Goal: Browse casually

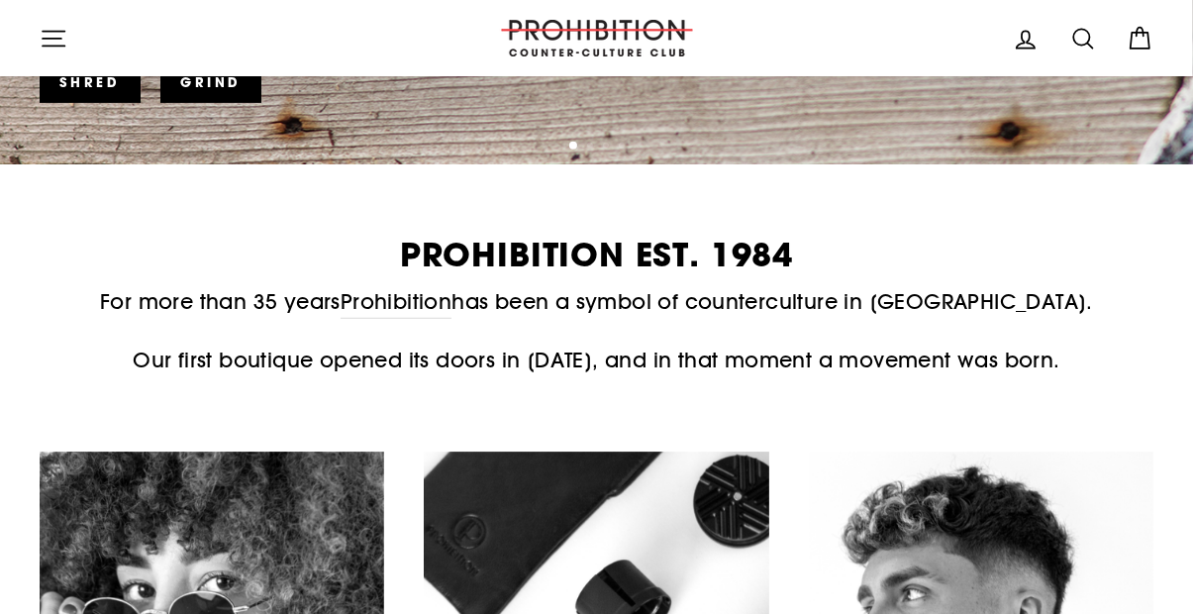
scroll to position [773, 0]
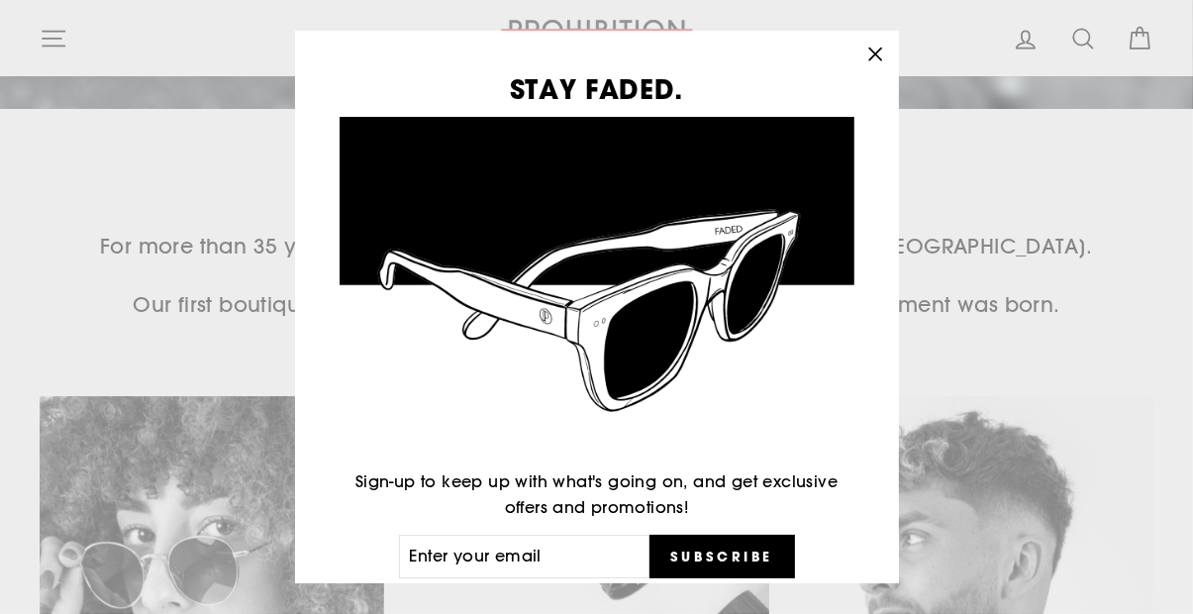
click at [874, 60] on icon "button" at bounding box center [875, 54] width 12 height 12
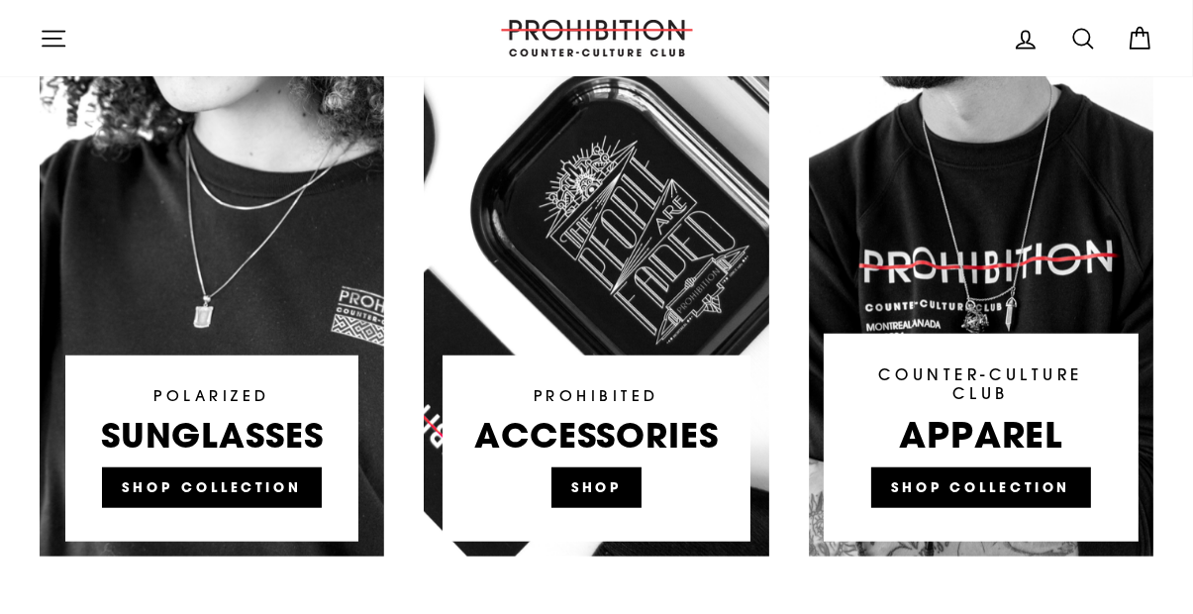
scroll to position [1374, 0]
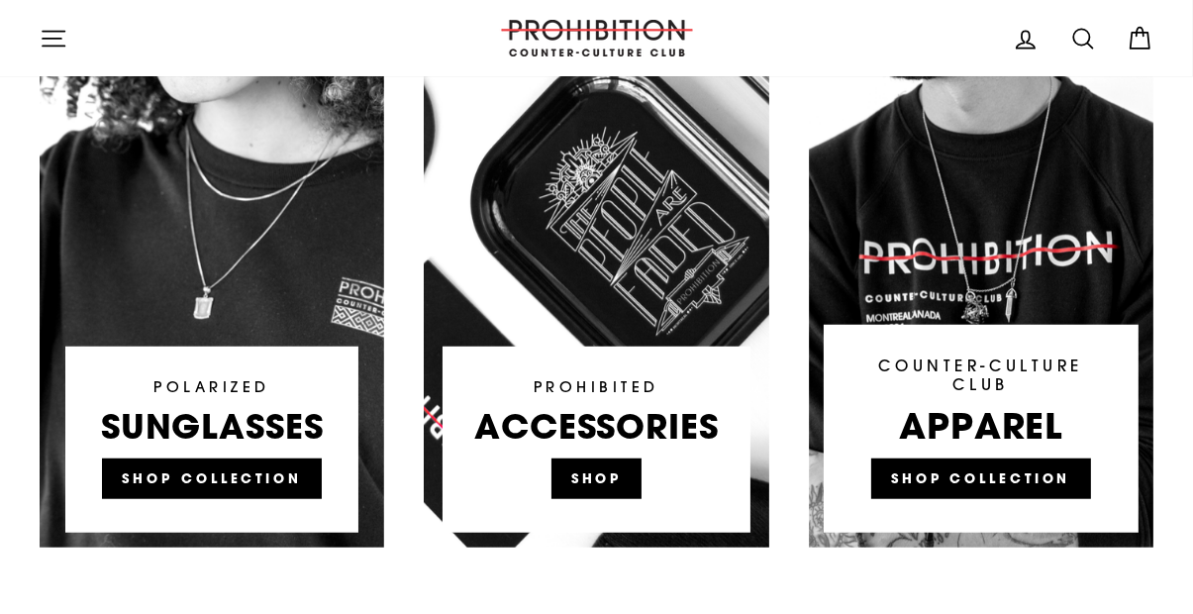
click at [612, 450] on link at bounding box center [596, 171] width 344 height 752
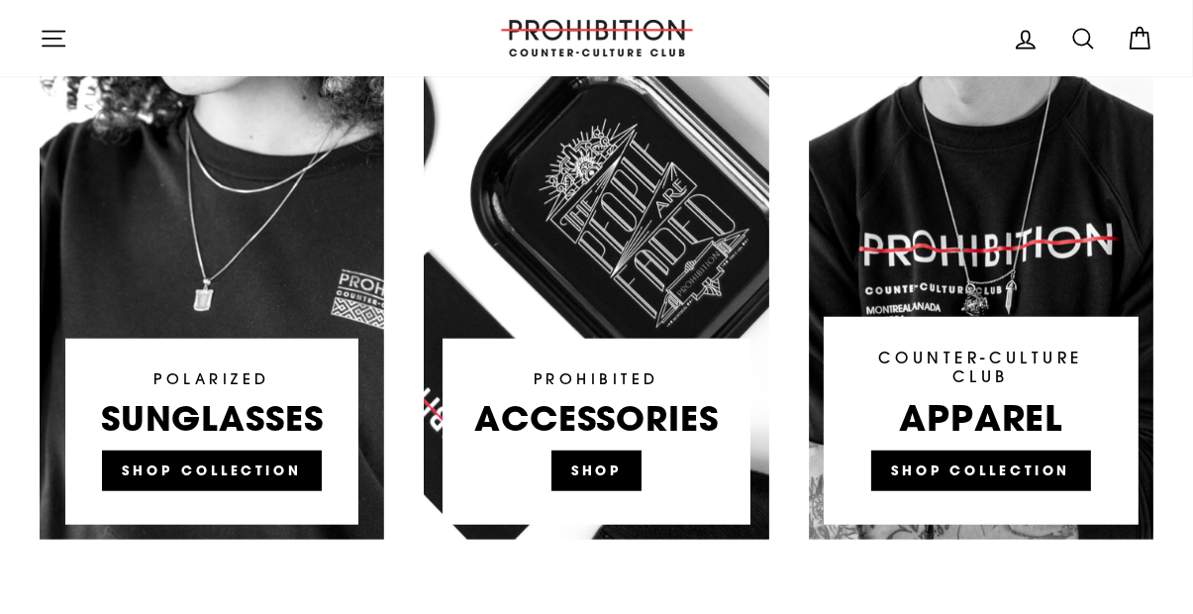
scroll to position [1467, 0]
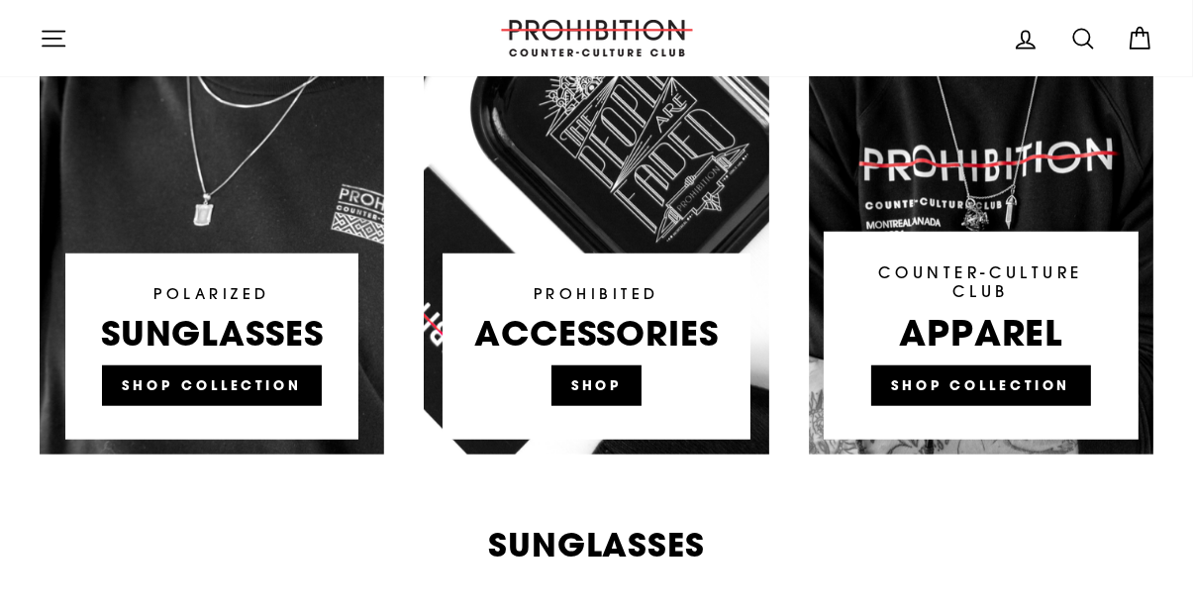
click at [989, 366] on link at bounding box center [981, 78] width 344 height 752
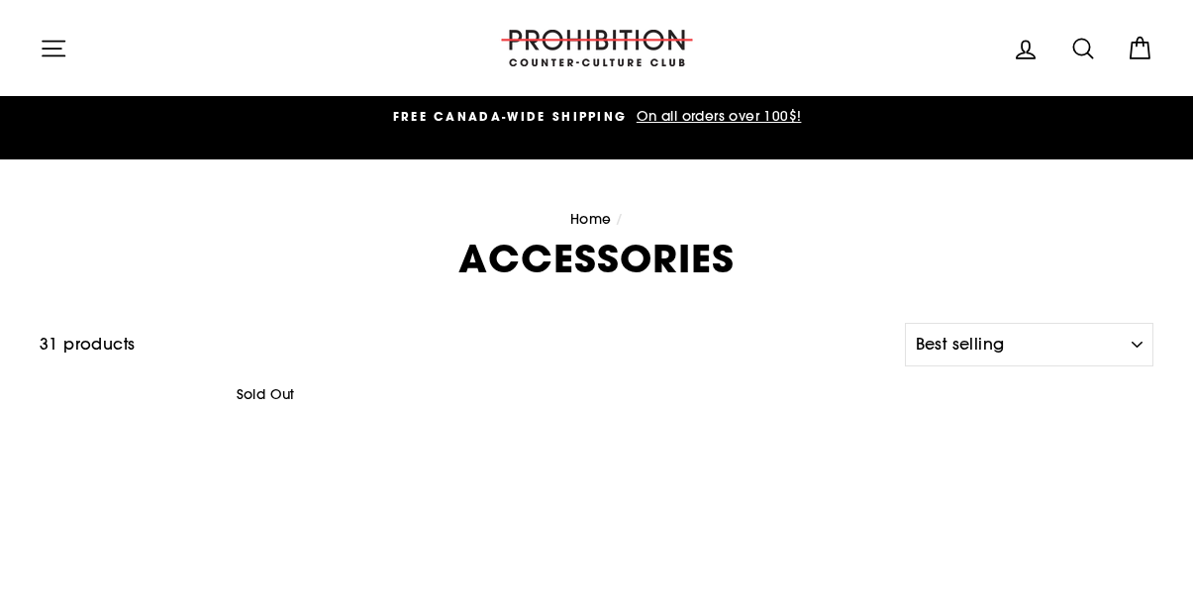
select select "best-selling"
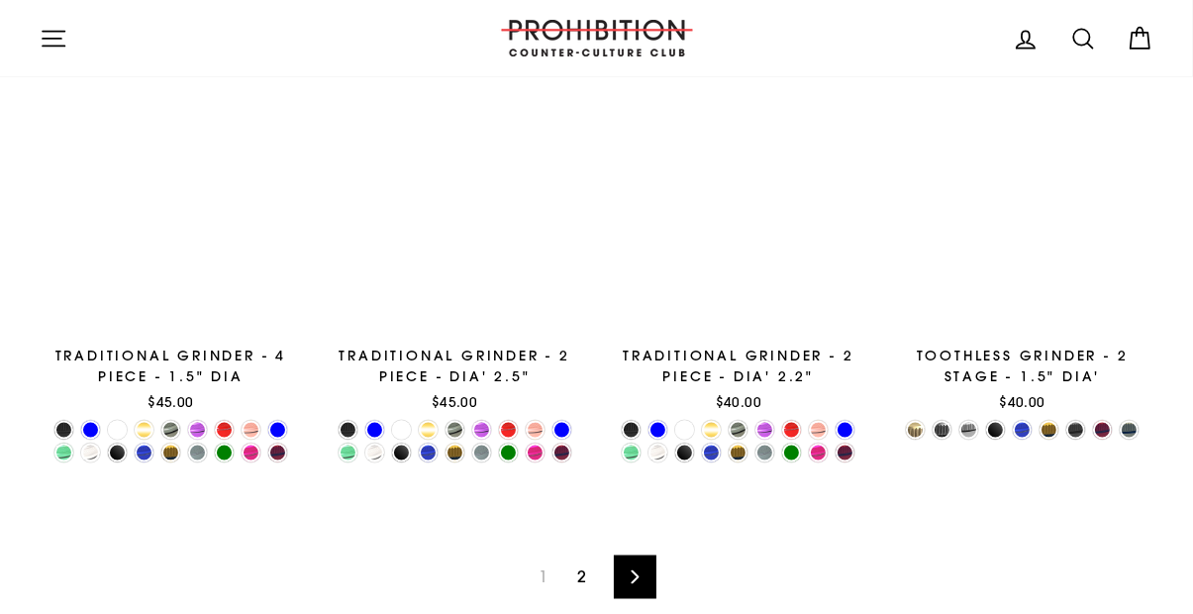
scroll to position [2832, 0]
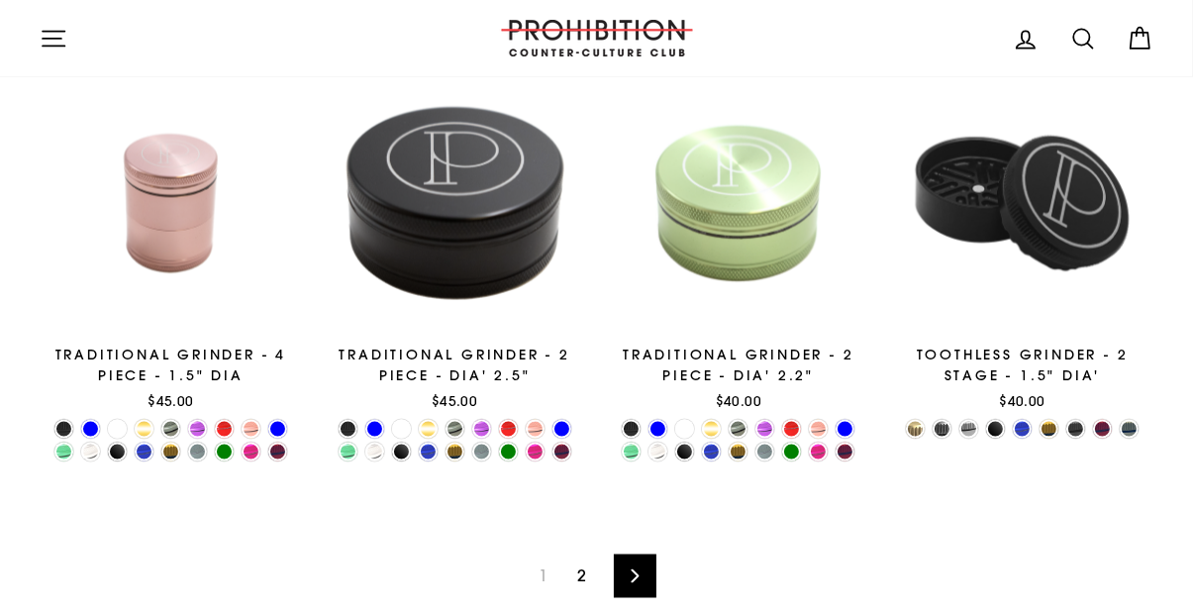
click at [628, 569] on icon at bounding box center [634, 576] width 13 height 14
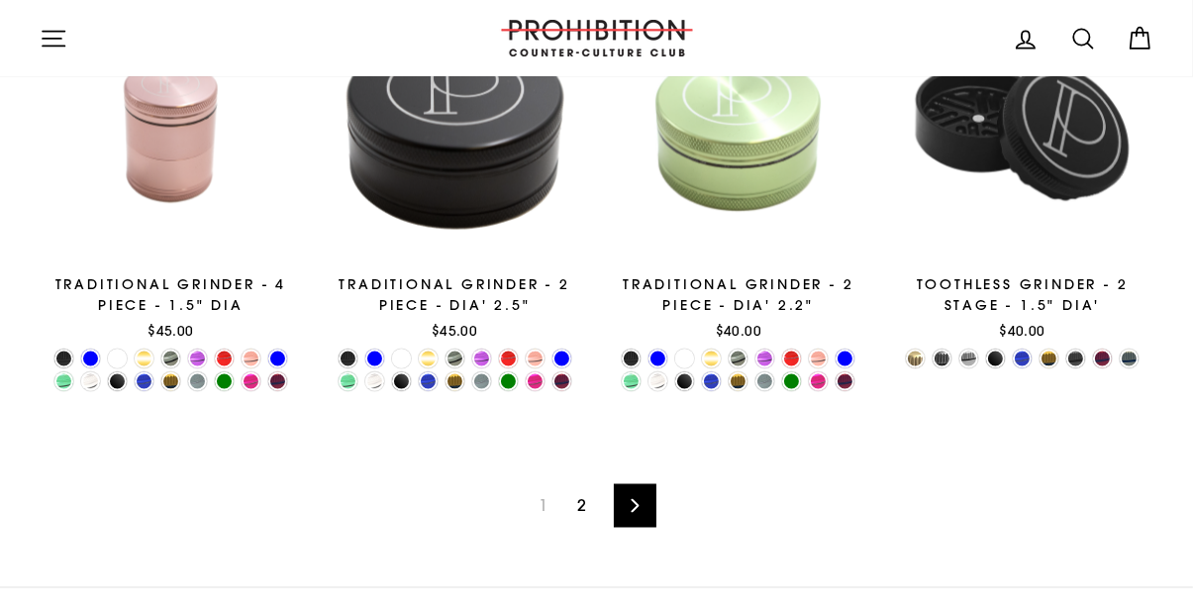
scroll to position [2906, 0]
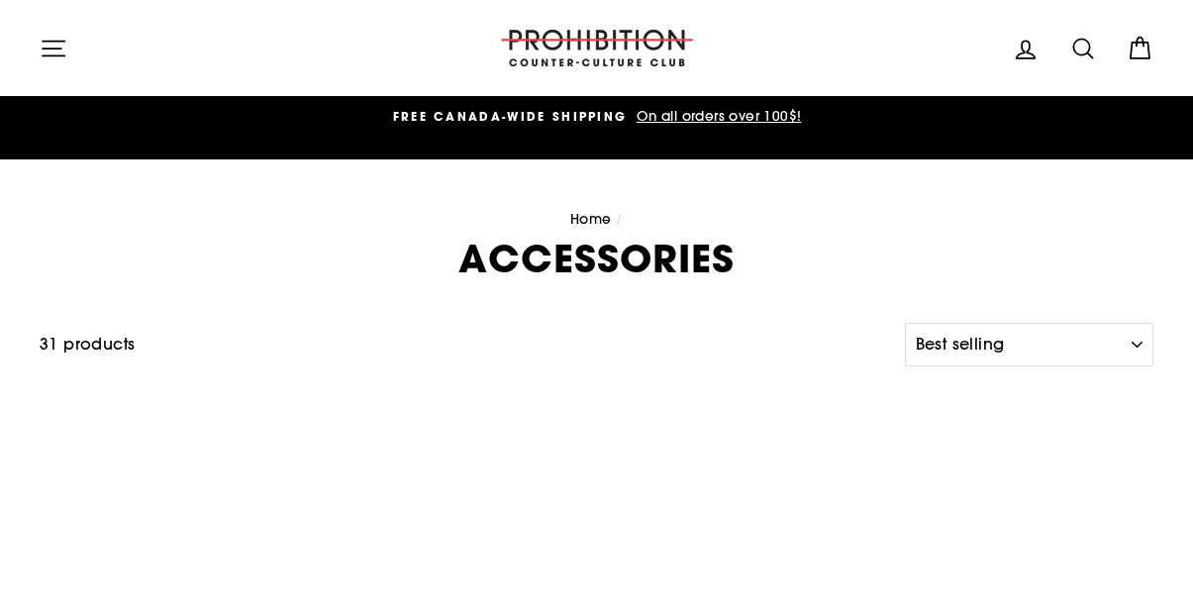
select select "best-selling"
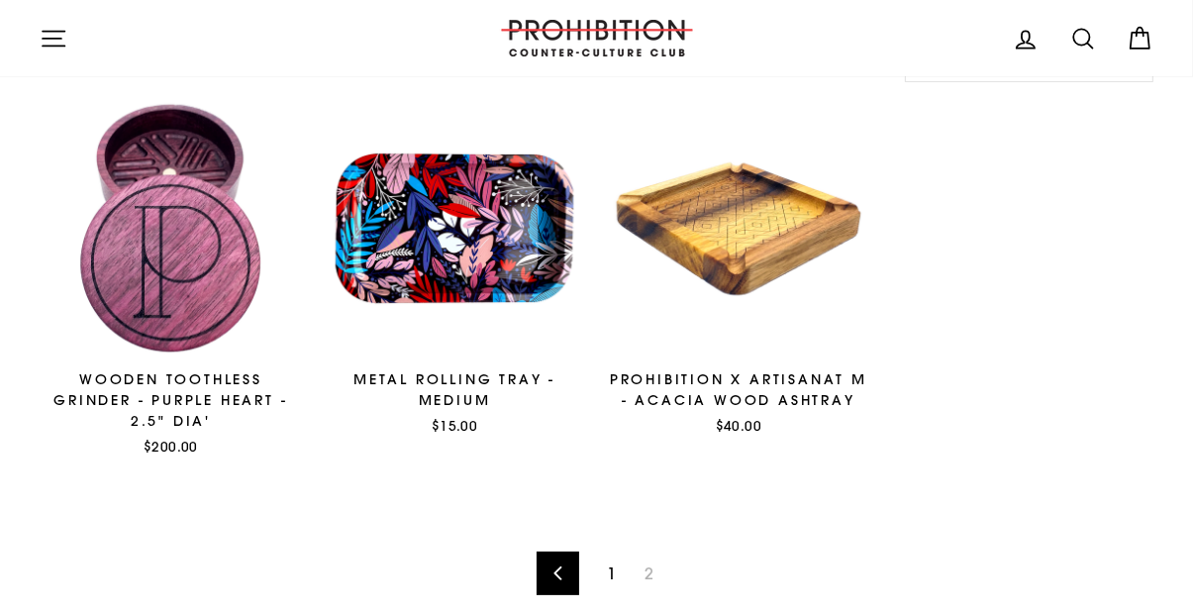
scroll to position [264, 0]
click at [550, 556] on link "Previous" at bounding box center [557, 573] width 43 height 44
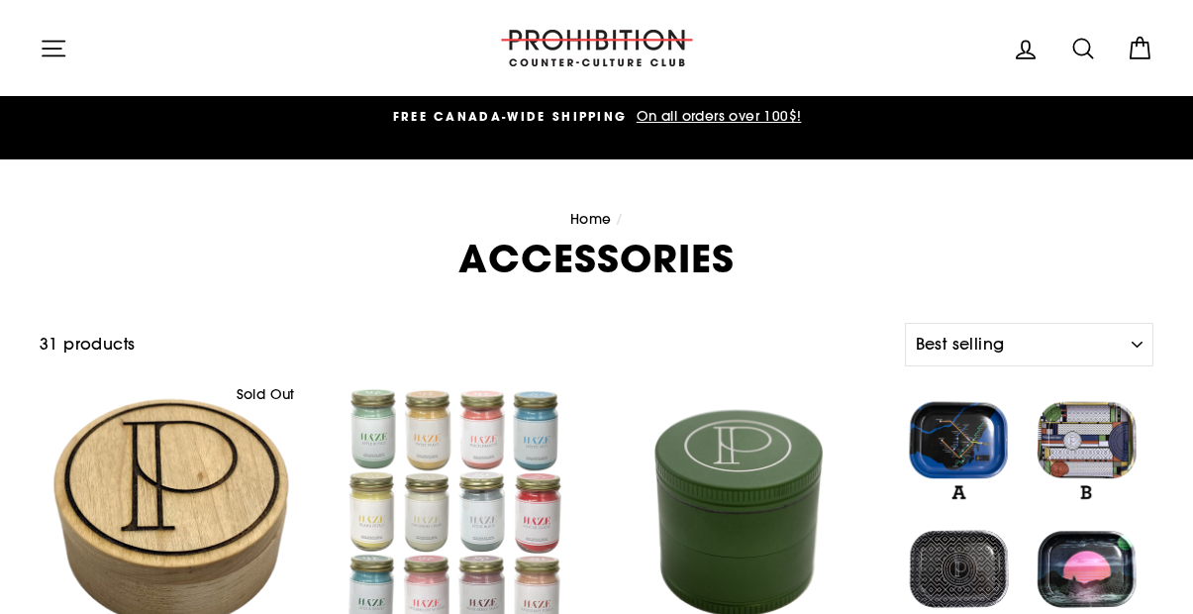
select select "best-selling"
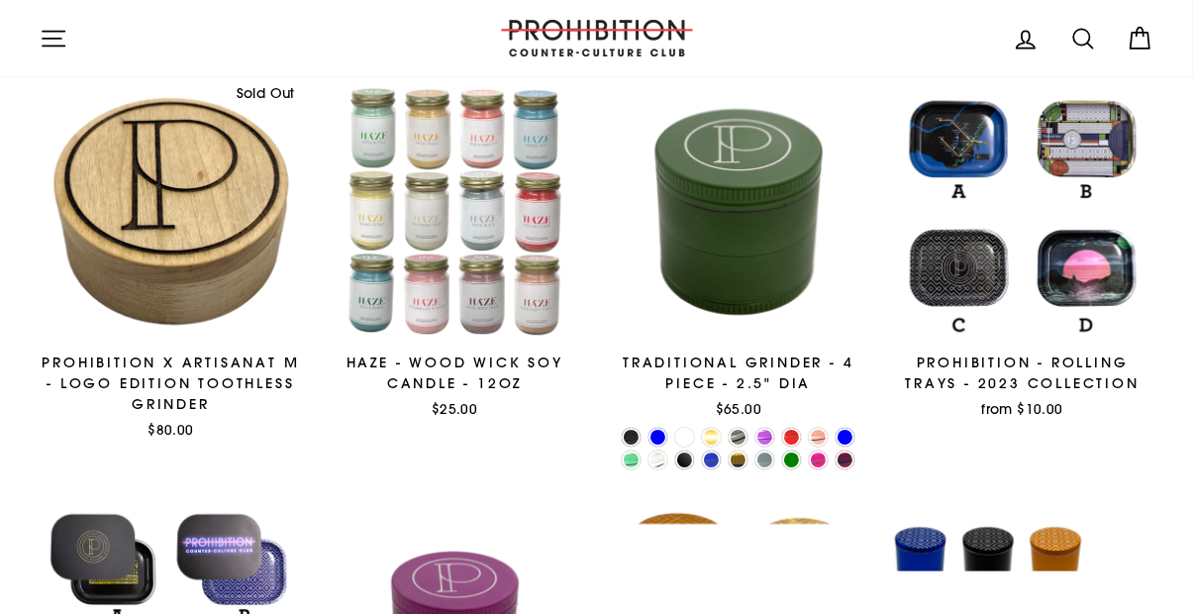
scroll to position [278, 0]
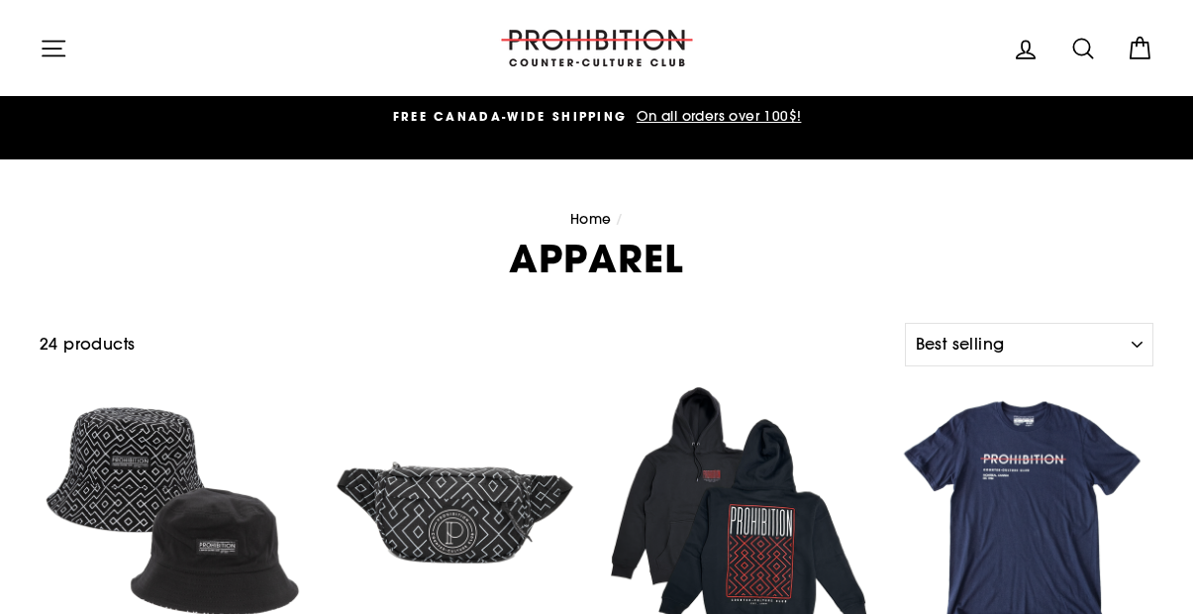
select select "best-selling"
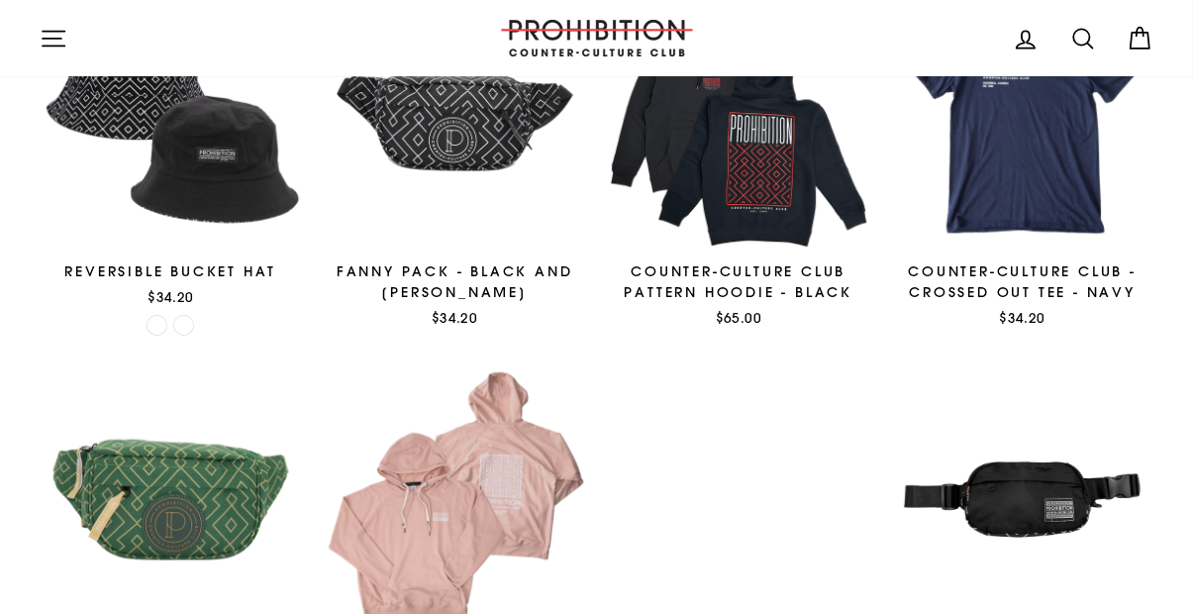
scroll to position [374, 0]
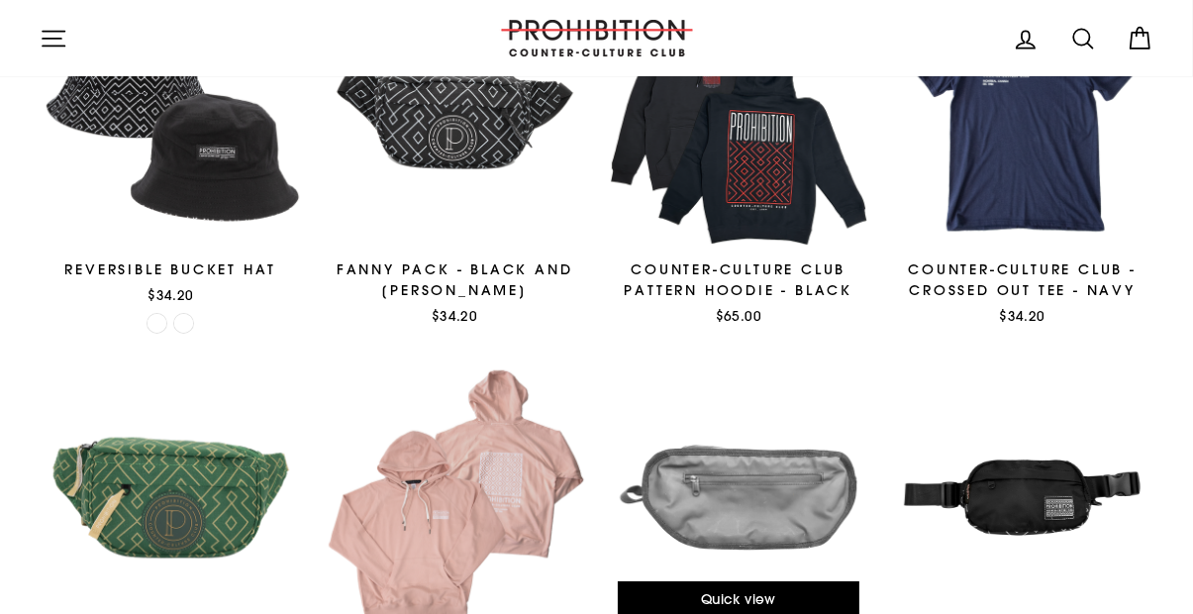
click at [710, 487] on div at bounding box center [739, 497] width 264 height 264
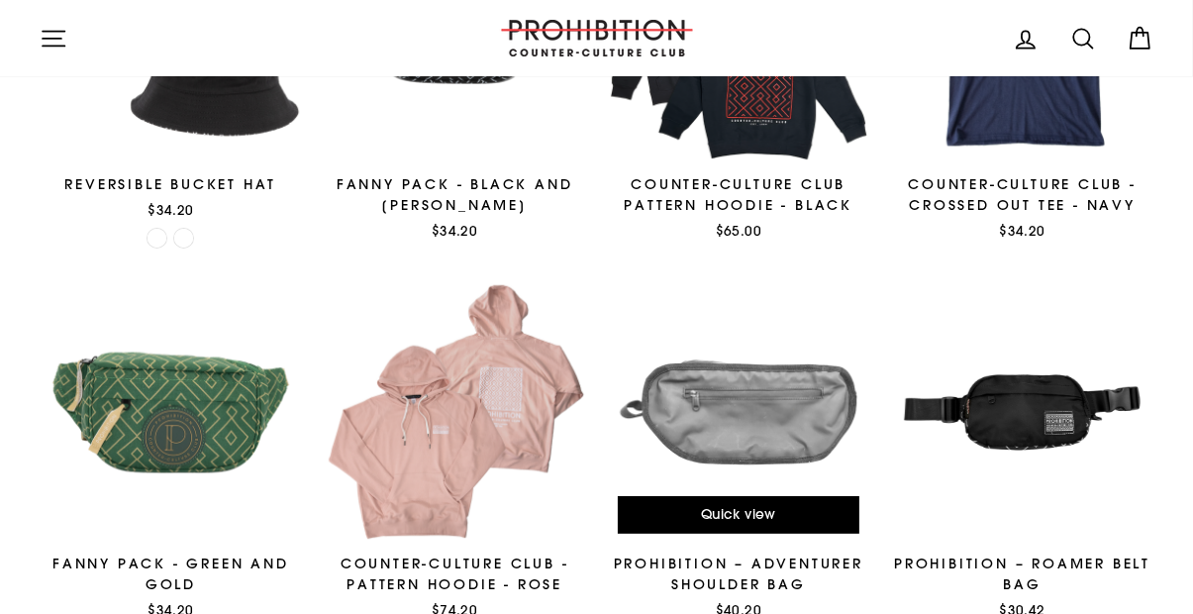
scroll to position [467, 0]
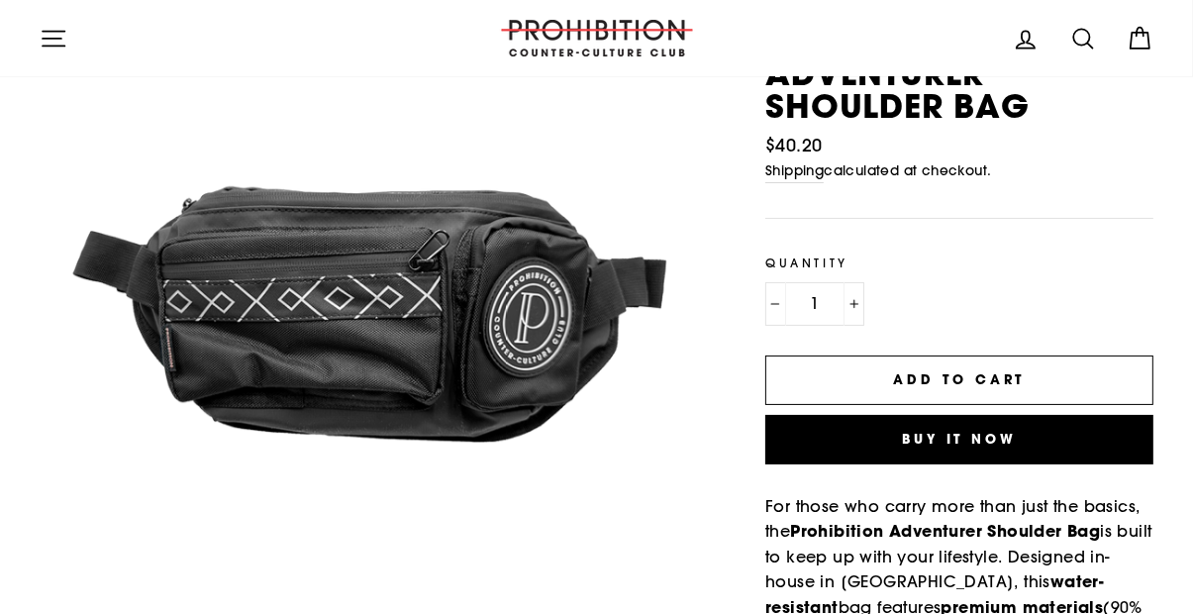
scroll to position [198, 0]
